Goal: Task Accomplishment & Management: Use online tool/utility

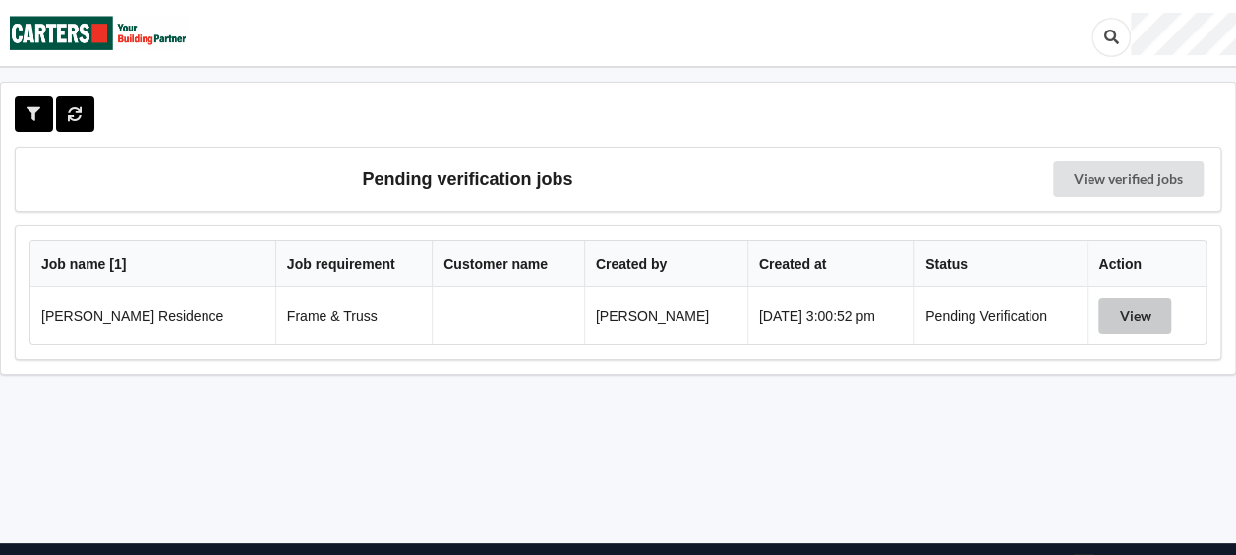
click at [1129, 314] on button "View" at bounding box center [1135, 315] width 73 height 35
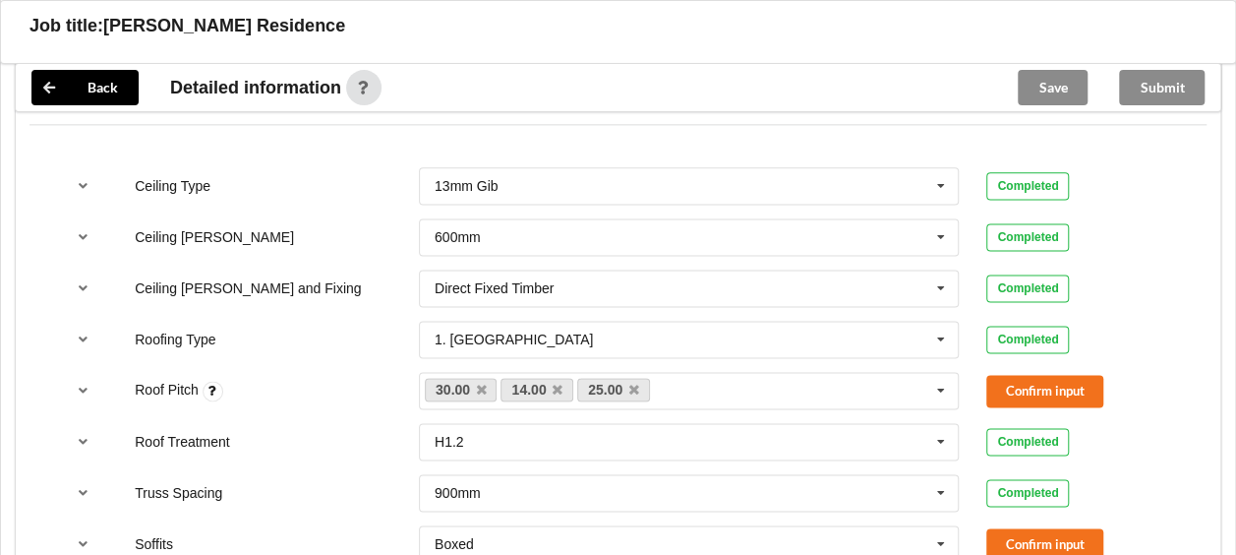
scroll to position [1231, 0]
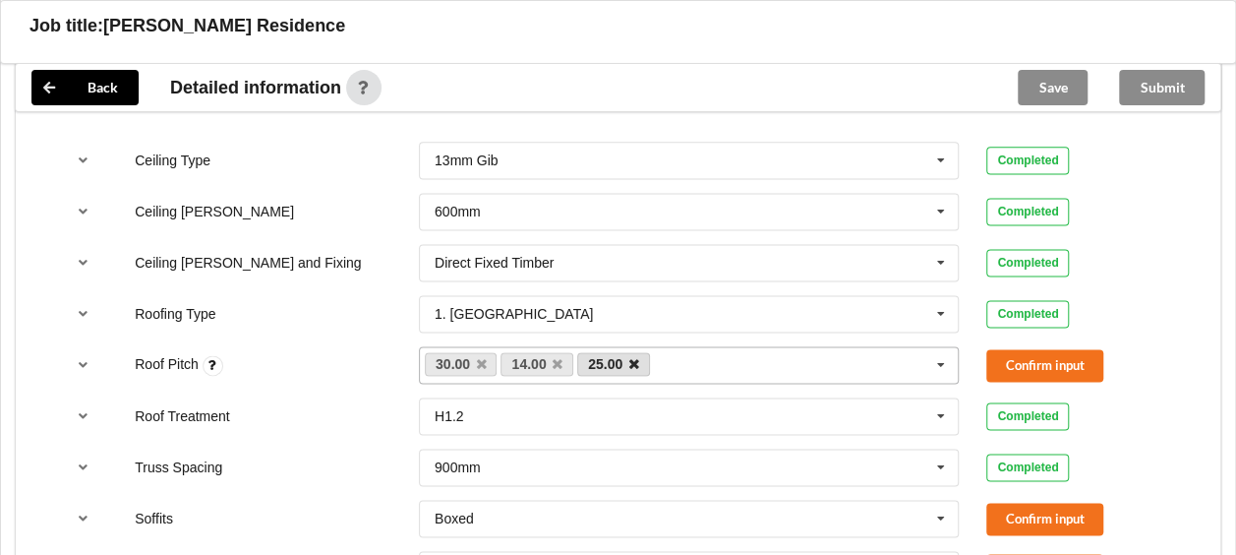
click at [634, 358] on icon at bounding box center [634, 364] width 10 height 13
click at [1029, 360] on button "Confirm input" at bounding box center [1045, 365] width 117 height 32
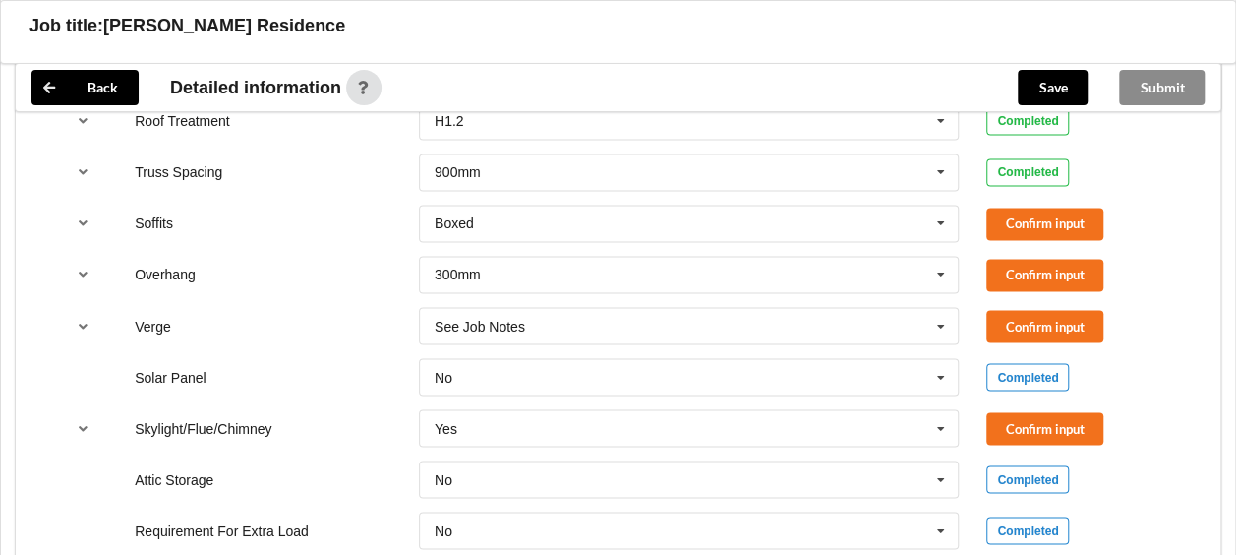
scroll to position [1591, 0]
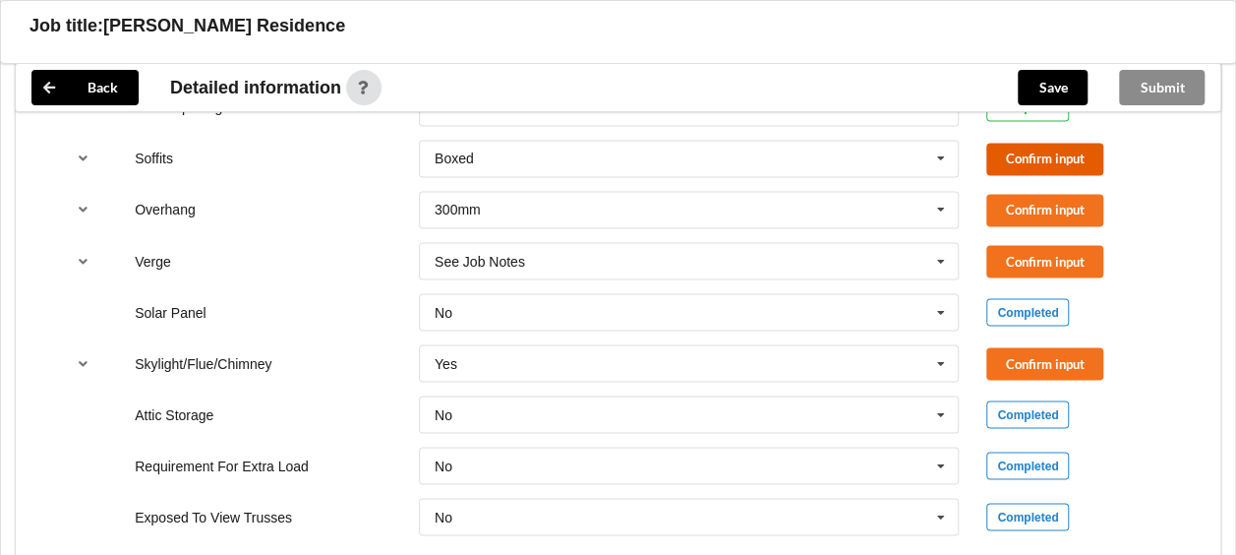
click at [1010, 151] on button "Confirm input" at bounding box center [1045, 159] width 117 height 32
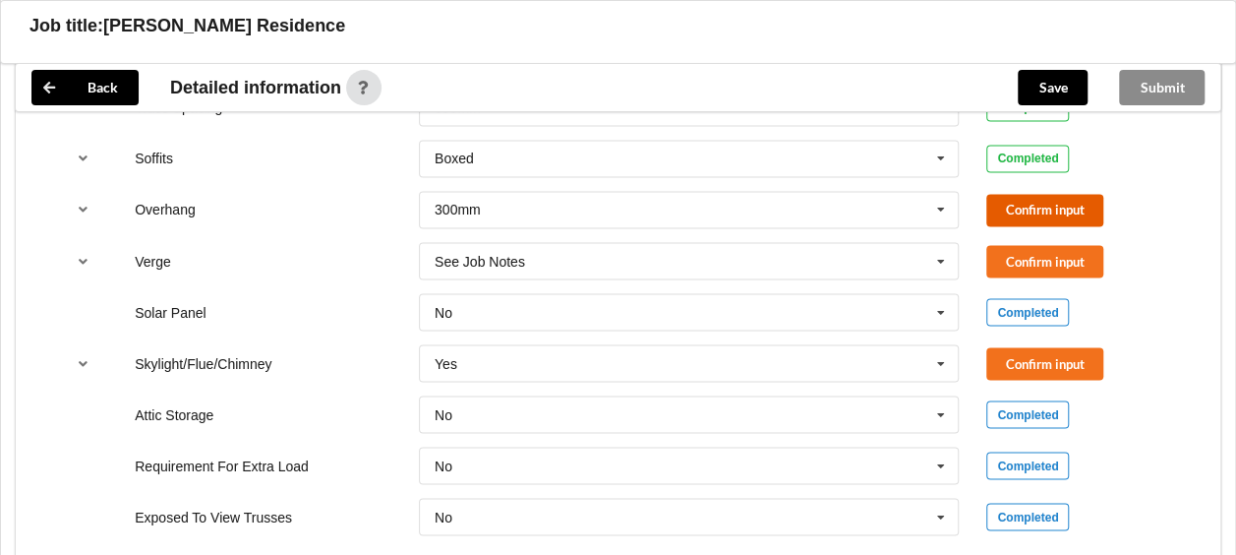
click at [1033, 202] on button "Confirm input" at bounding box center [1045, 210] width 117 height 32
click at [942, 201] on icon at bounding box center [942, 210] width 30 height 36
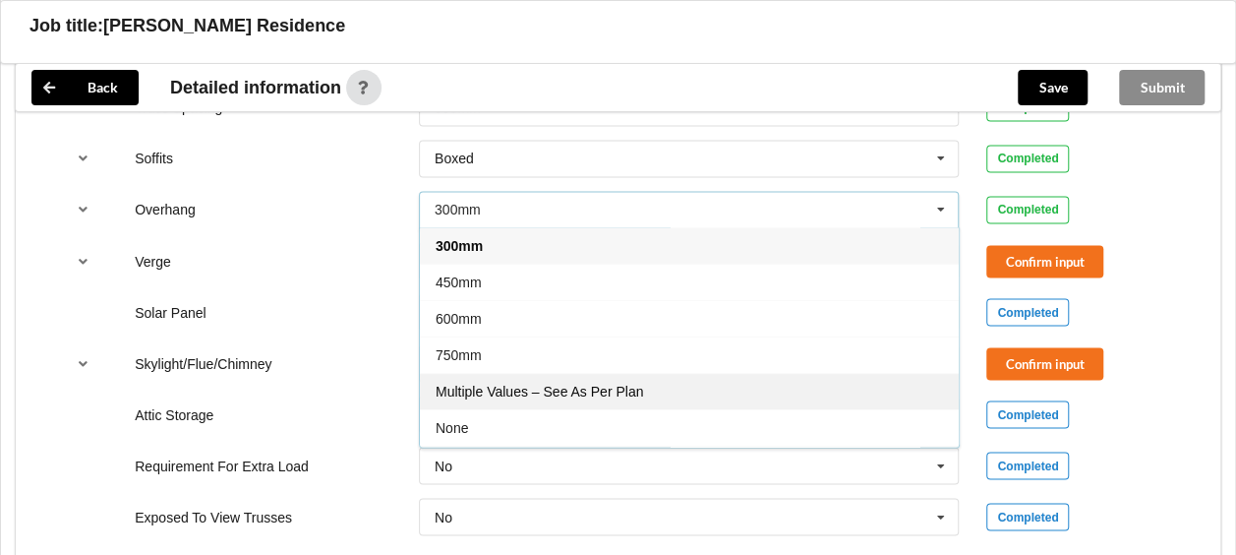
click at [685, 386] on div "Multiple Values – See As Per Plan" at bounding box center [689, 391] width 539 height 36
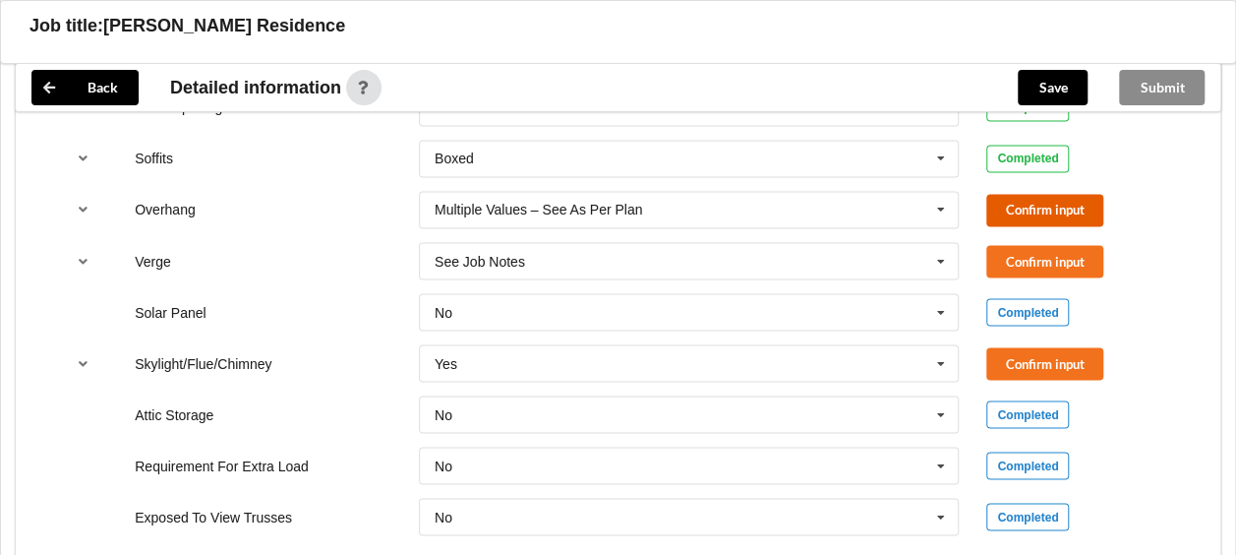
click at [1047, 202] on button "Confirm input" at bounding box center [1045, 210] width 117 height 32
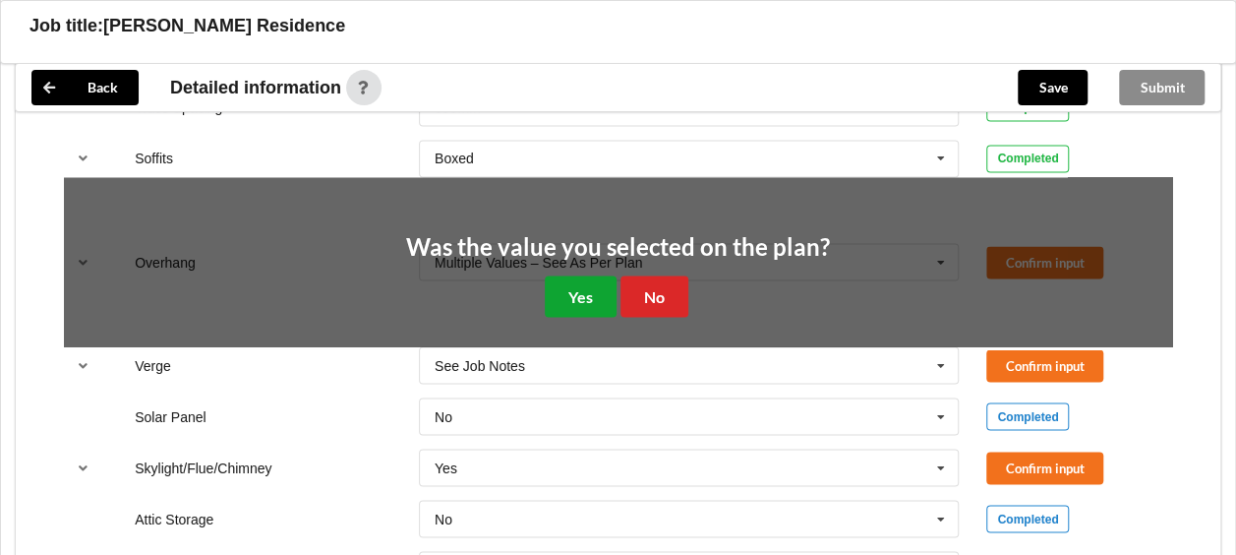
click at [580, 285] on button "Yes" at bounding box center [581, 295] width 72 height 40
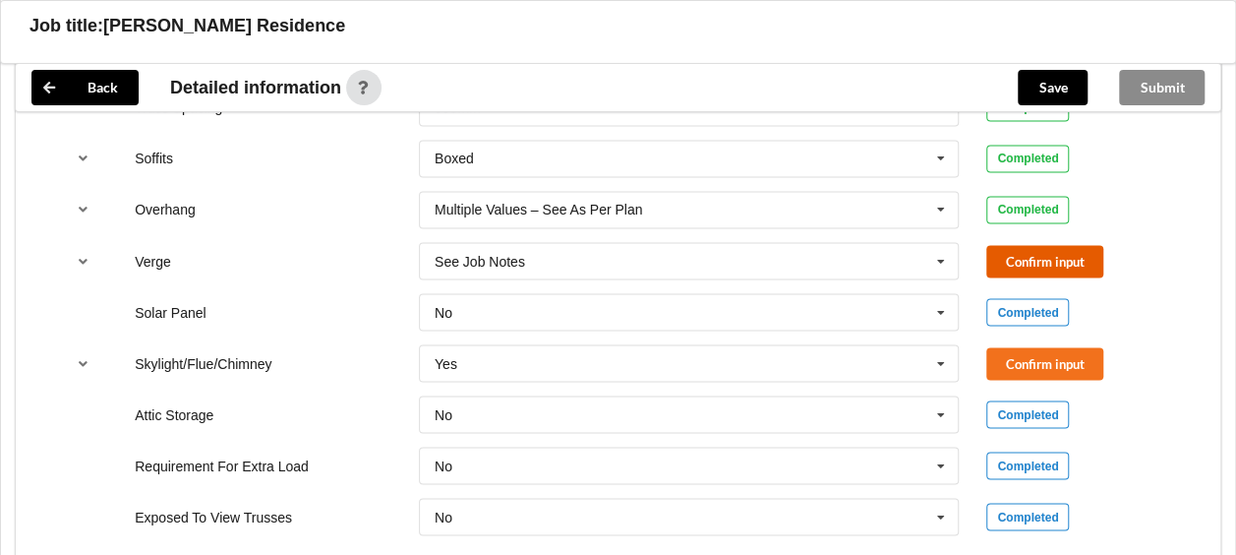
click at [1061, 254] on button "Confirm input" at bounding box center [1045, 261] width 117 height 32
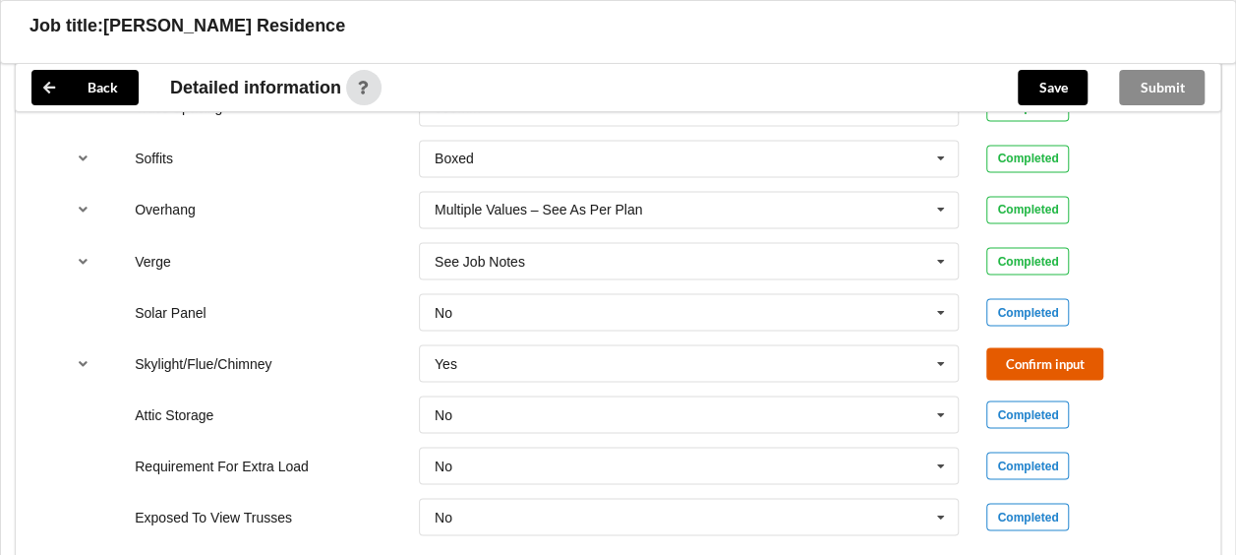
click at [1084, 361] on button "Confirm input" at bounding box center [1045, 363] width 117 height 32
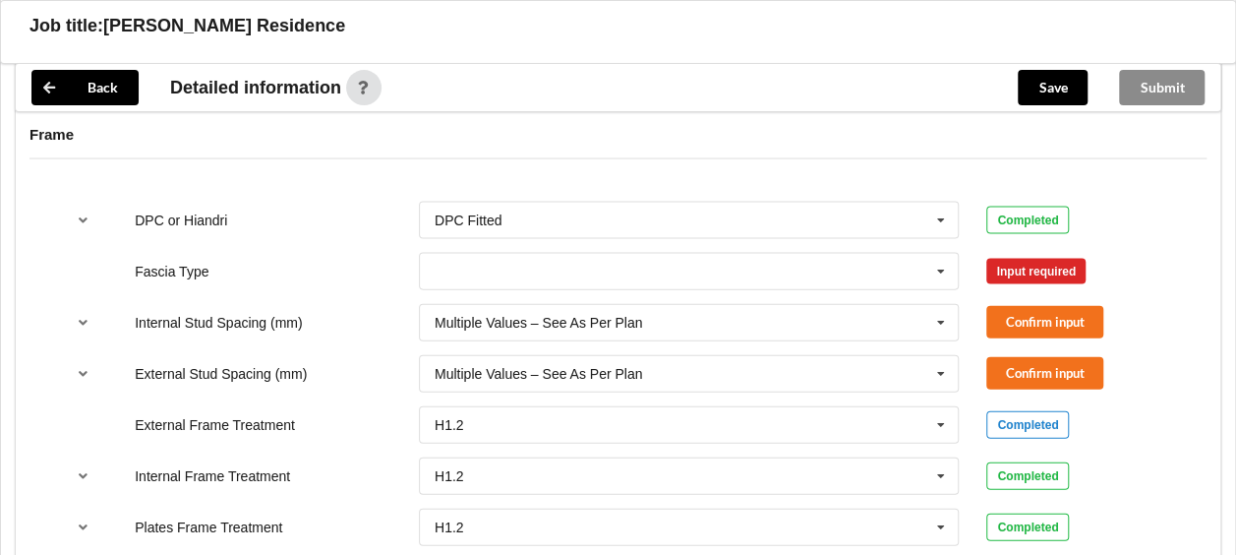
scroll to position [2033, 0]
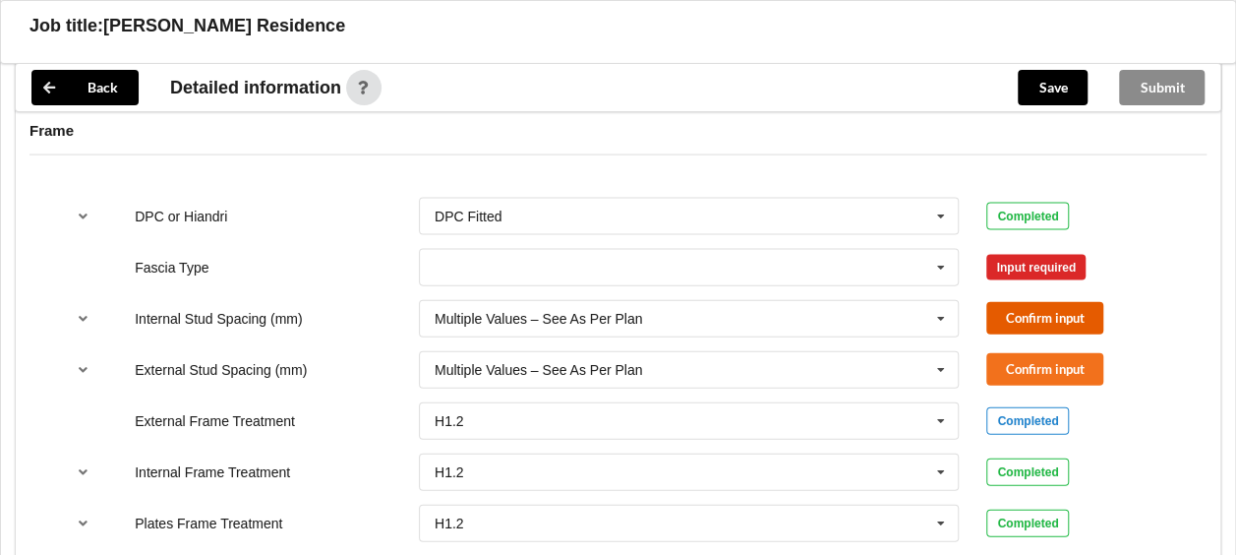
click at [1063, 309] on button "Confirm input" at bounding box center [1045, 318] width 117 height 32
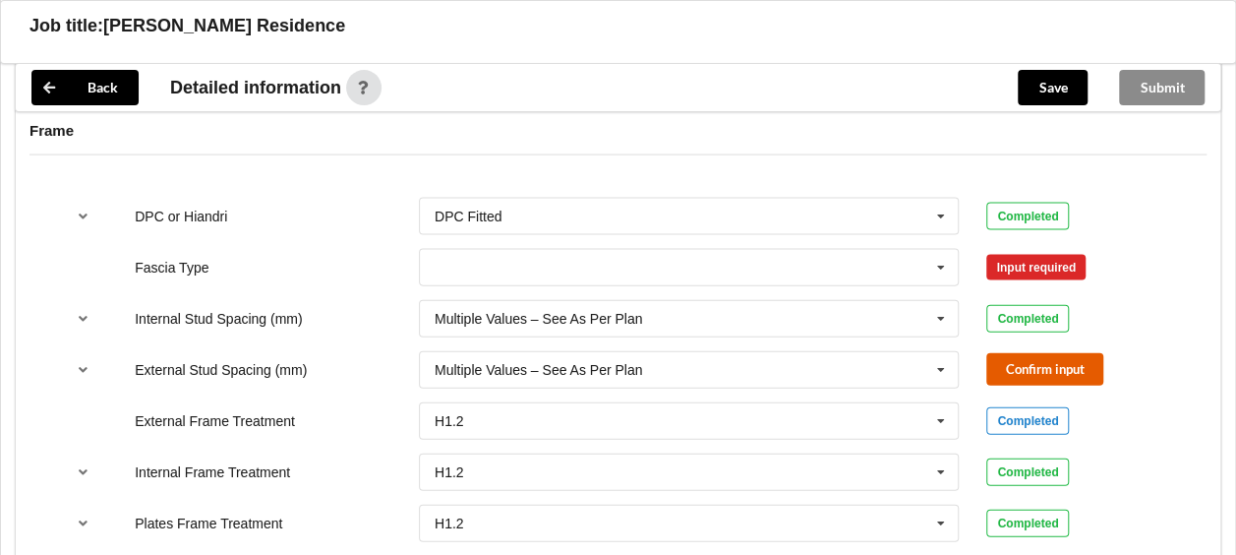
click at [1062, 360] on button "Confirm input" at bounding box center [1045, 369] width 117 height 32
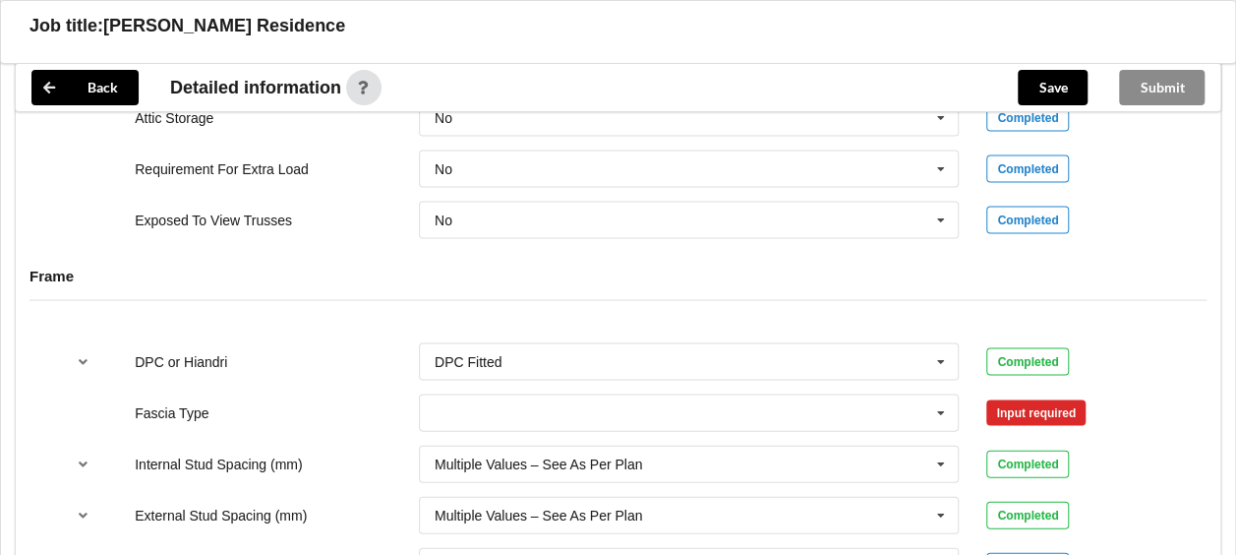
scroll to position [1895, 0]
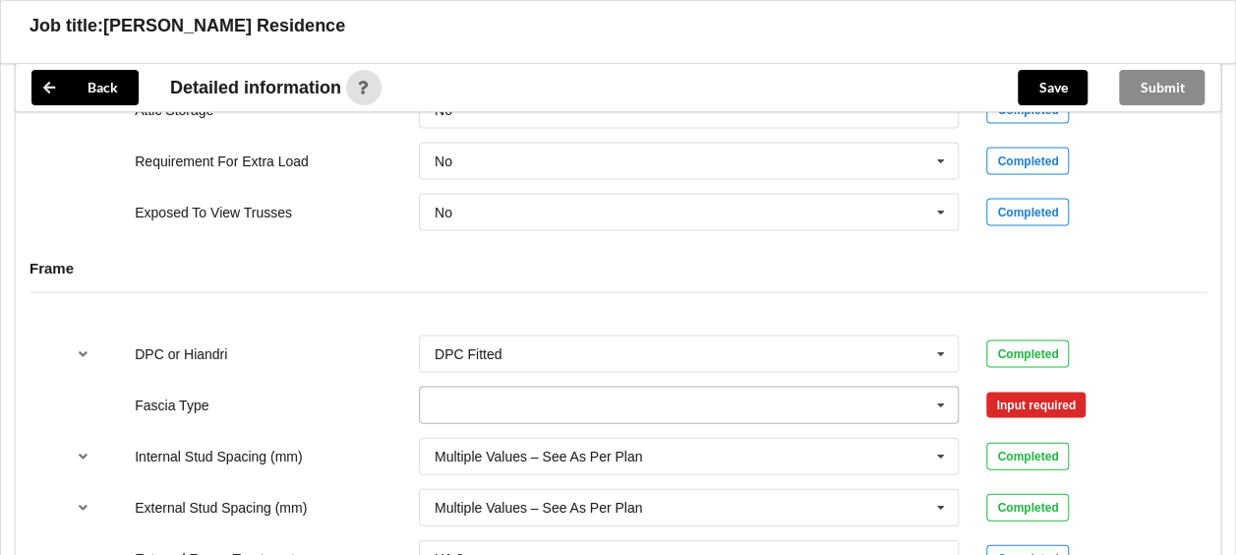
click at [940, 397] on icon at bounding box center [942, 406] width 30 height 36
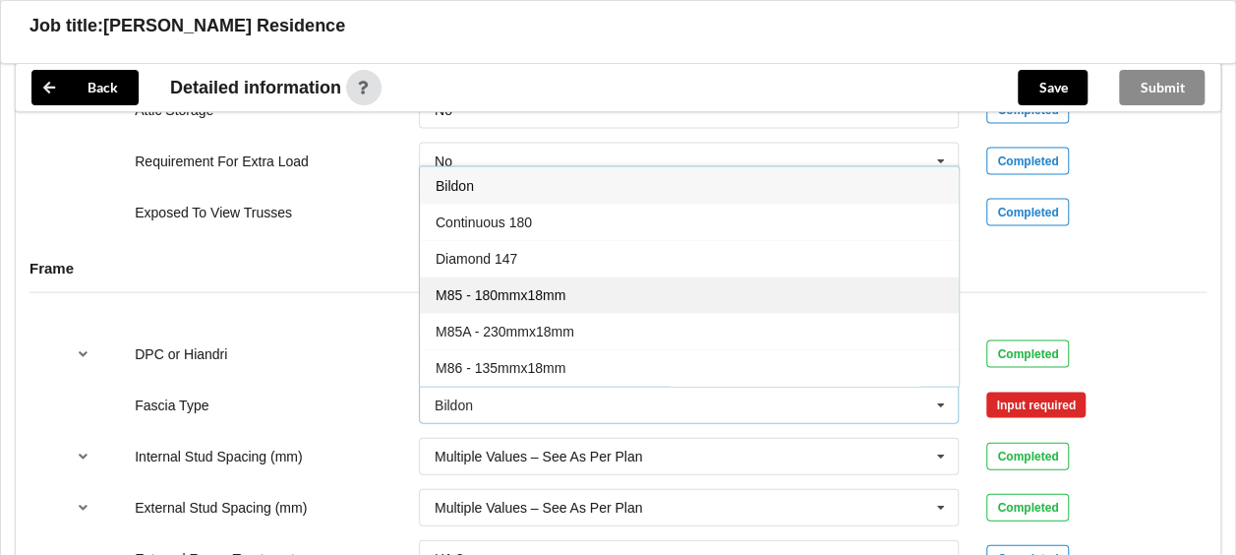
click at [544, 287] on span "M85 - 180mmx18mm" at bounding box center [501, 295] width 130 height 16
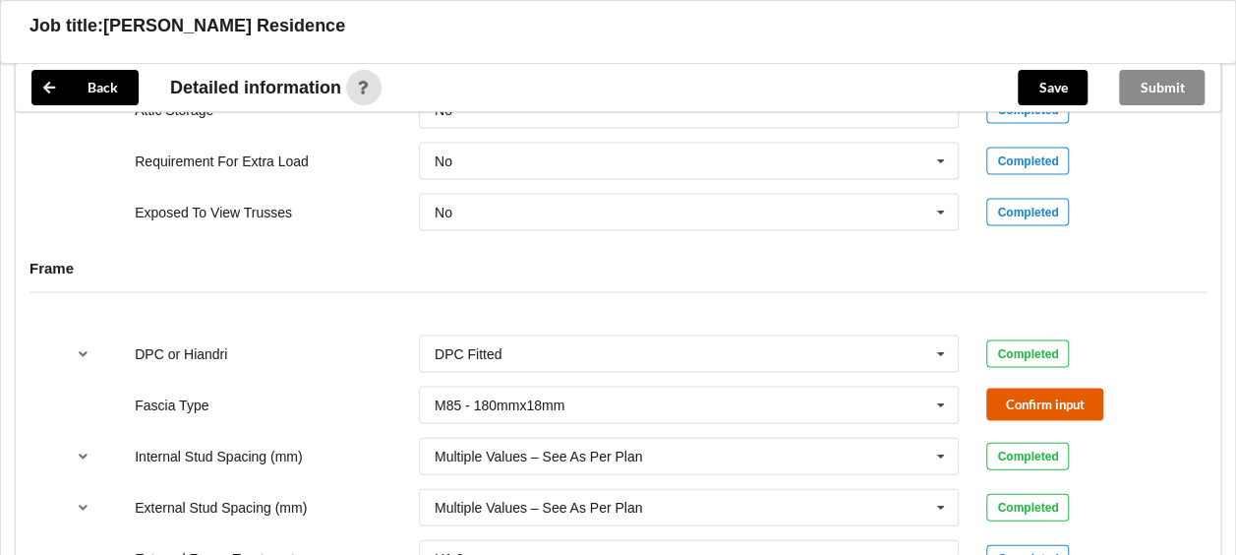
click at [1036, 401] on button "Confirm input" at bounding box center [1045, 405] width 117 height 32
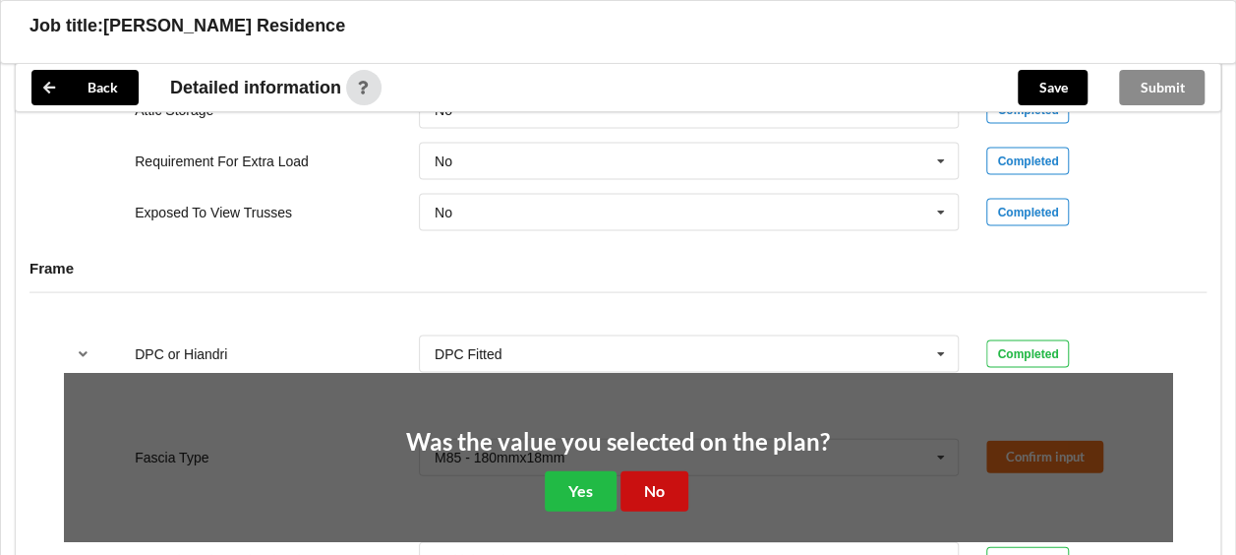
click at [661, 483] on button "No" at bounding box center [655, 491] width 68 height 40
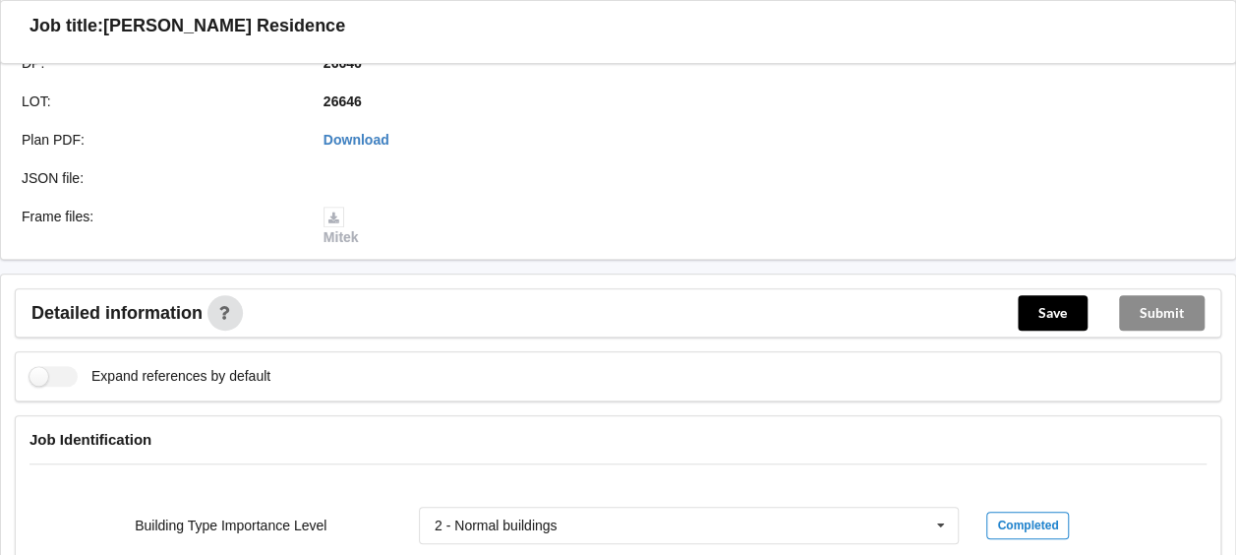
scroll to position [506, 0]
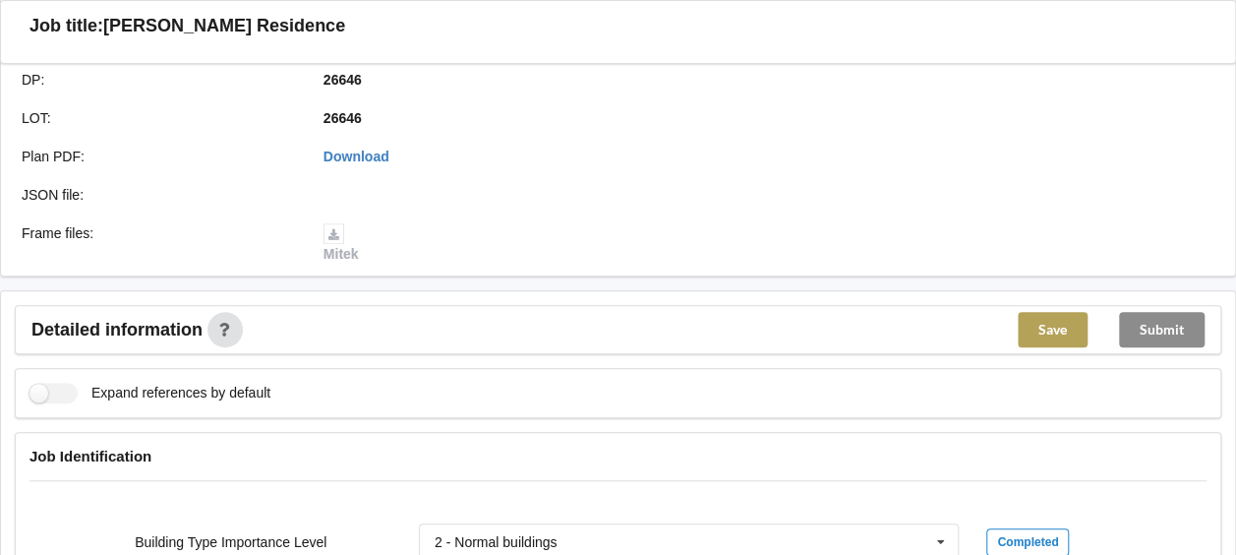
click at [1056, 329] on button "Save" at bounding box center [1053, 329] width 70 height 35
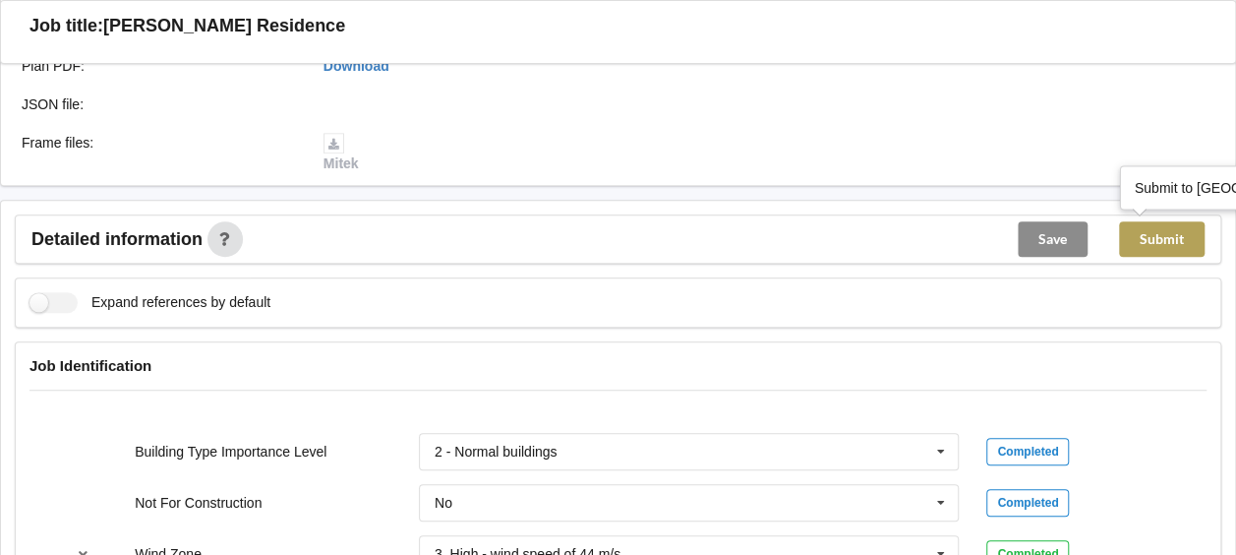
click at [1165, 235] on button "Submit" at bounding box center [1162, 238] width 86 height 35
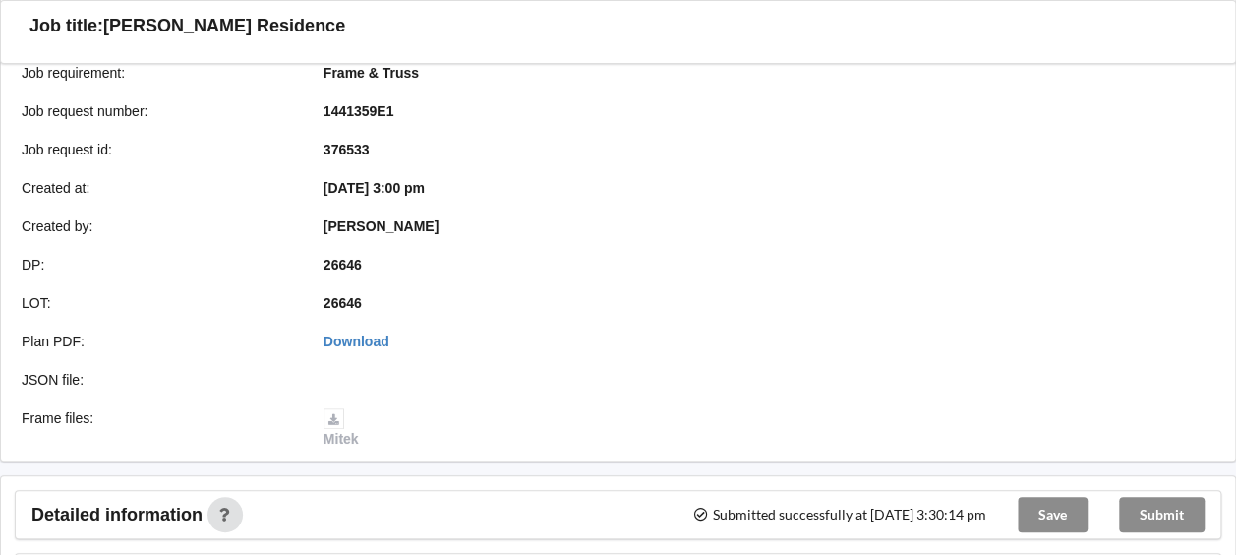
scroll to position [0, 0]
